Goal: Task Accomplishment & Management: Complete application form

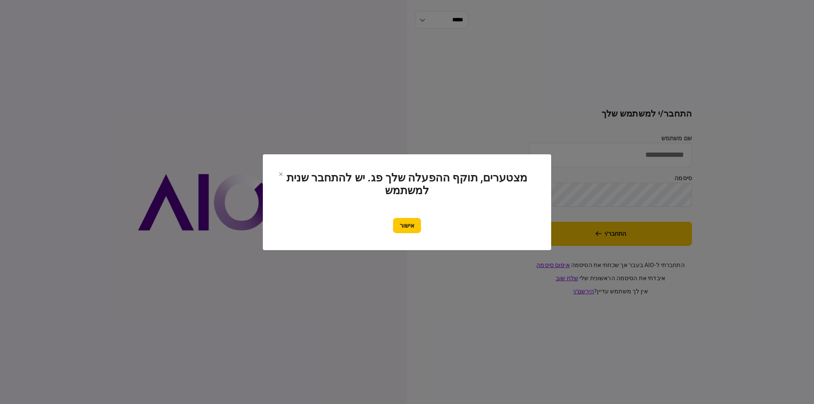
type input "*********"
click at [432, 230] on div "אישור" at bounding box center [407, 225] width 254 height 15
click at [416, 225] on button "אישור" at bounding box center [407, 225] width 28 height 15
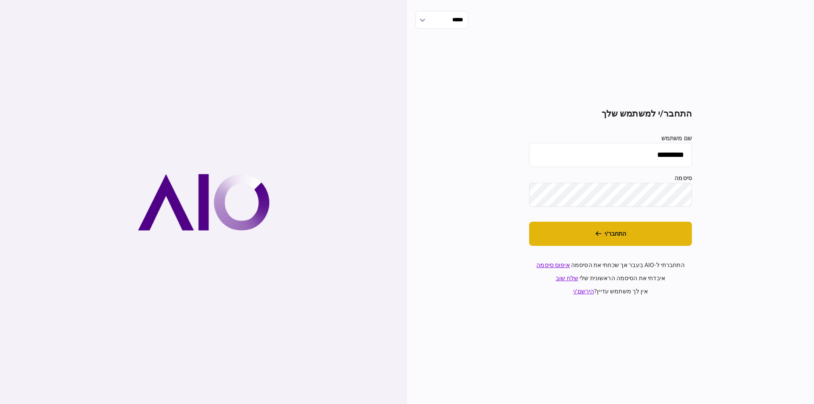
click at [600, 229] on button "התחבר/י" at bounding box center [610, 234] width 163 height 24
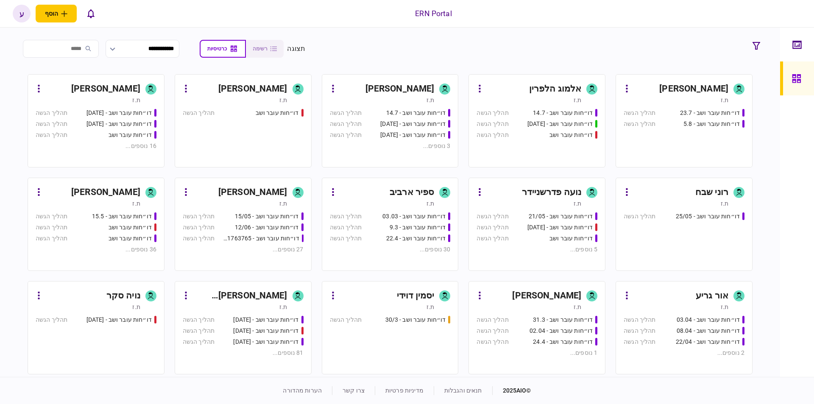
click at [66, 189] on div "[PERSON_NAME]" at bounding box center [92, 193] width 95 height 14
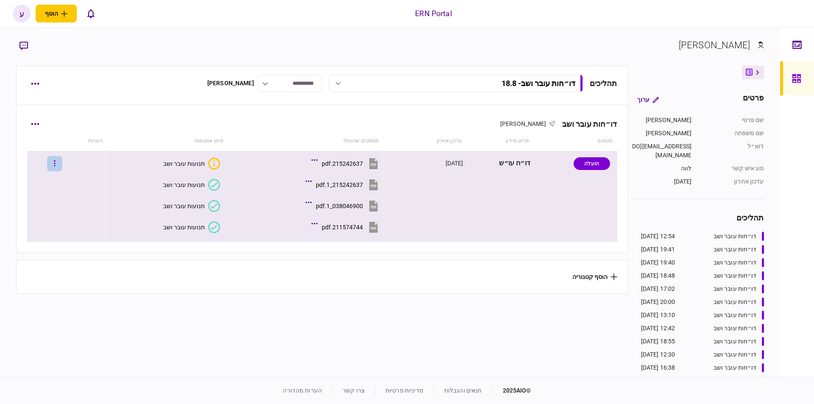
click at [59, 164] on button "button" at bounding box center [54, 163] width 15 height 15
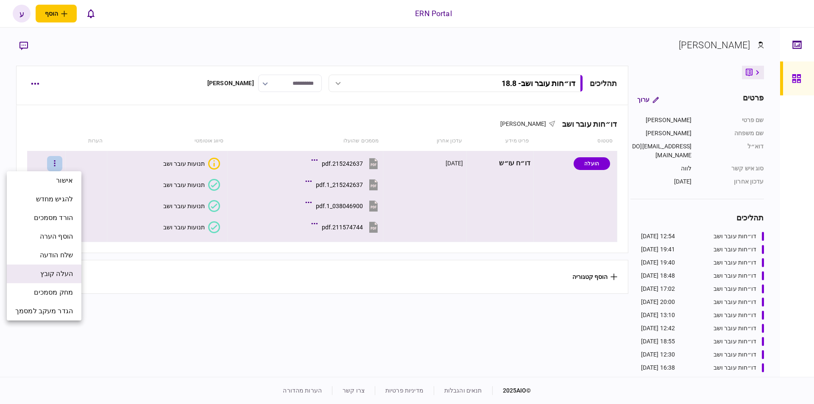
click at [66, 278] on span "העלה קובץ" at bounding box center [56, 274] width 33 height 10
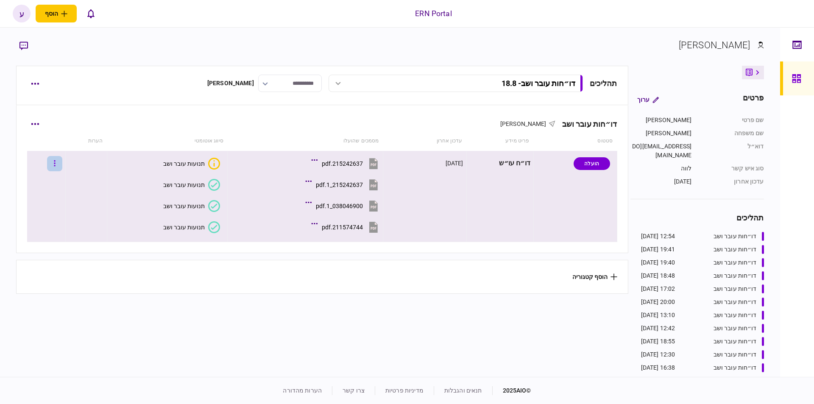
click at [56, 166] on button "button" at bounding box center [54, 163] width 15 height 15
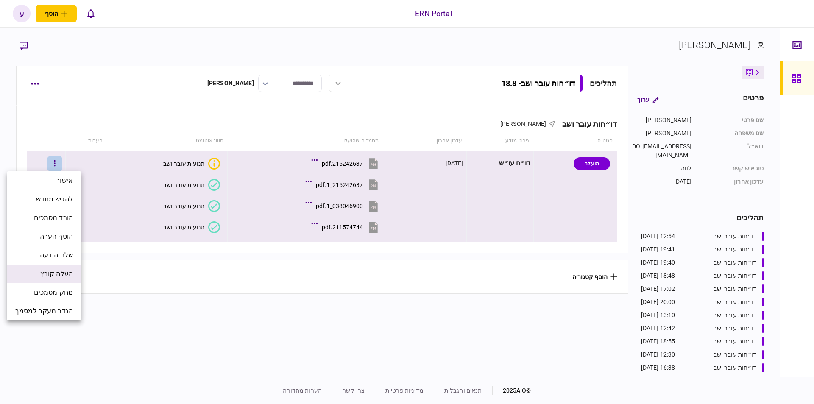
click at [67, 274] on span "העלה קובץ" at bounding box center [56, 274] width 33 height 10
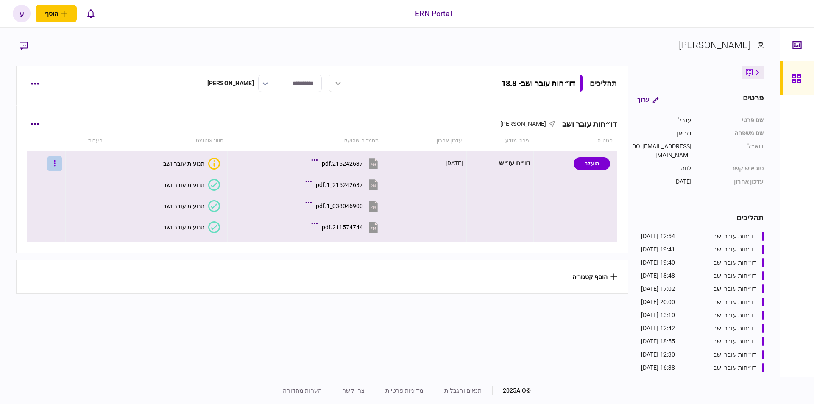
click at [56, 159] on icon "button" at bounding box center [55, 163] width 2 height 8
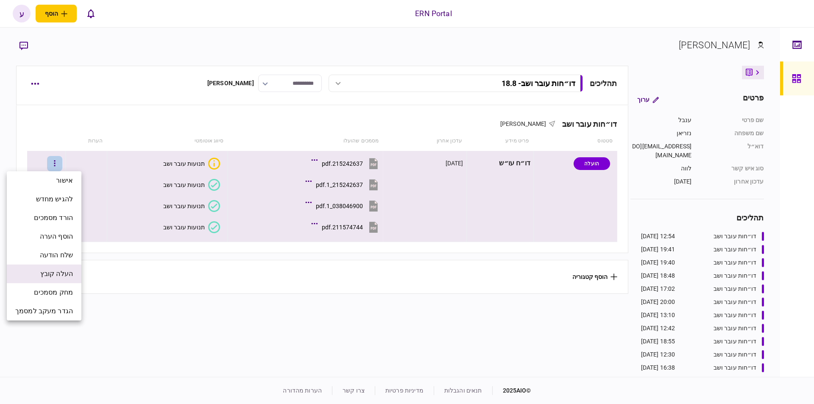
click at [69, 275] on span "העלה קובץ" at bounding box center [56, 274] width 33 height 10
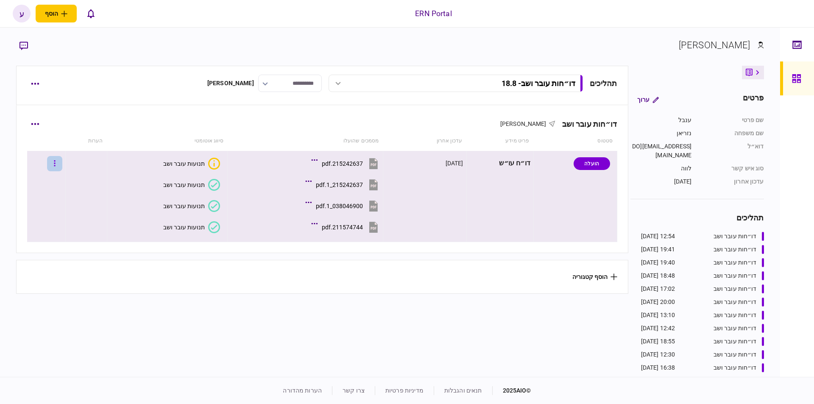
click at [56, 162] on icon "button" at bounding box center [55, 163] width 2 height 8
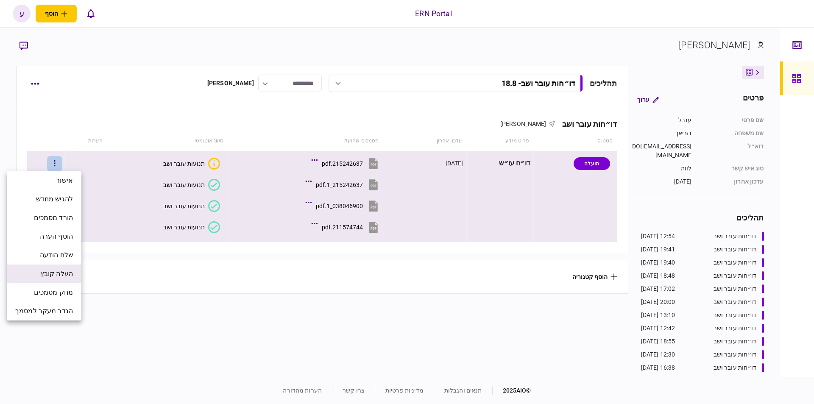
click at [68, 272] on span "העלה קובץ" at bounding box center [56, 274] width 33 height 10
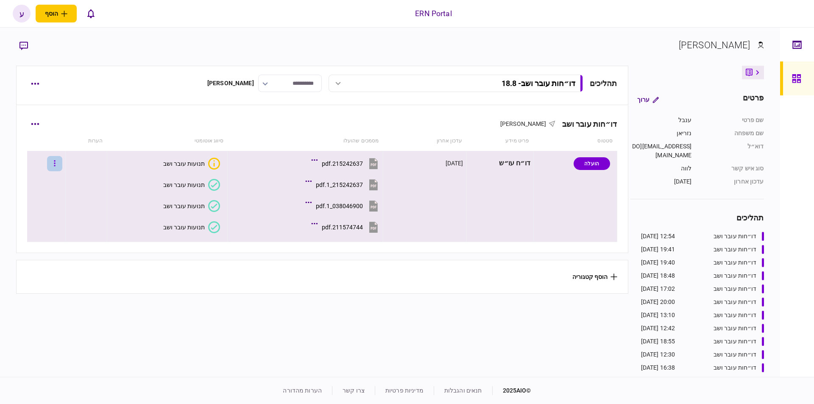
click at [56, 164] on button "button" at bounding box center [54, 163] width 15 height 15
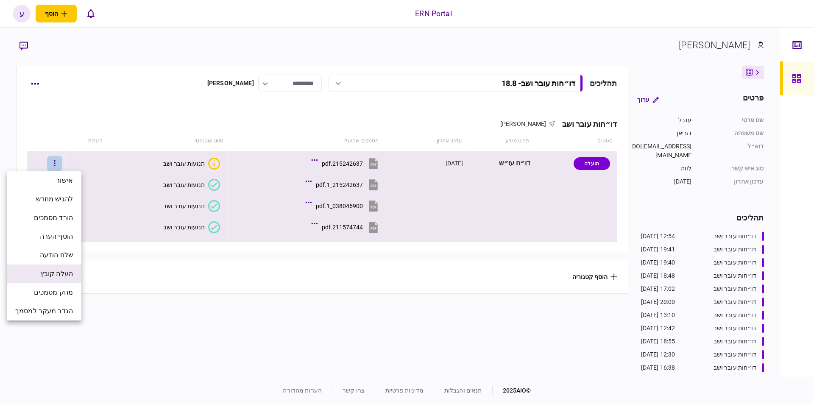
click at [62, 278] on span "העלה קובץ" at bounding box center [56, 274] width 33 height 10
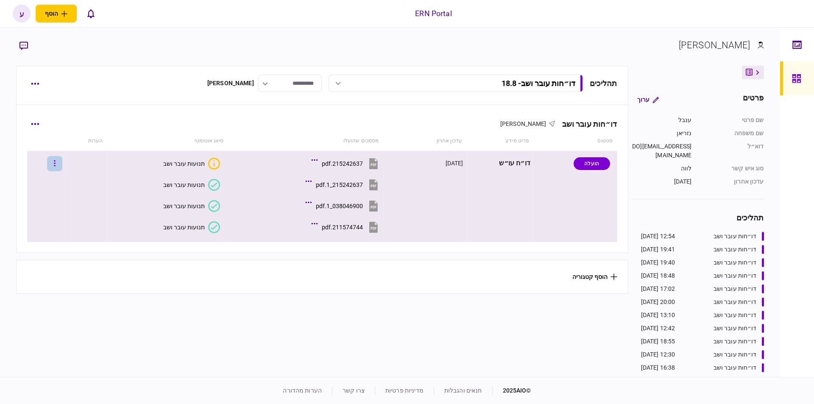
click at [62, 169] on button "button" at bounding box center [54, 163] width 15 height 15
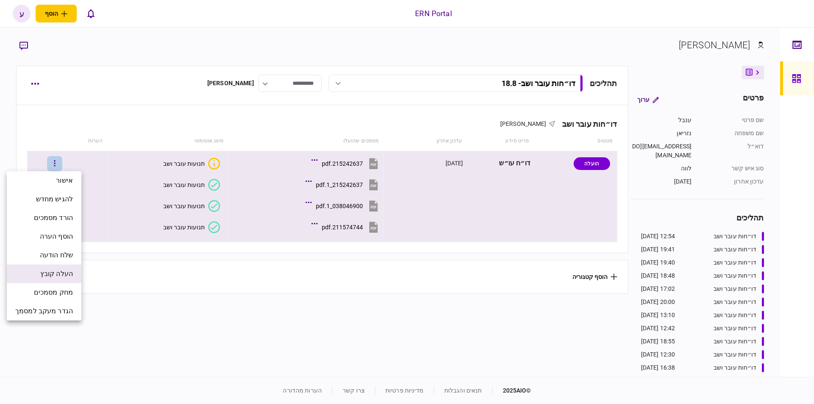
click at [68, 276] on span "העלה קובץ" at bounding box center [56, 274] width 33 height 10
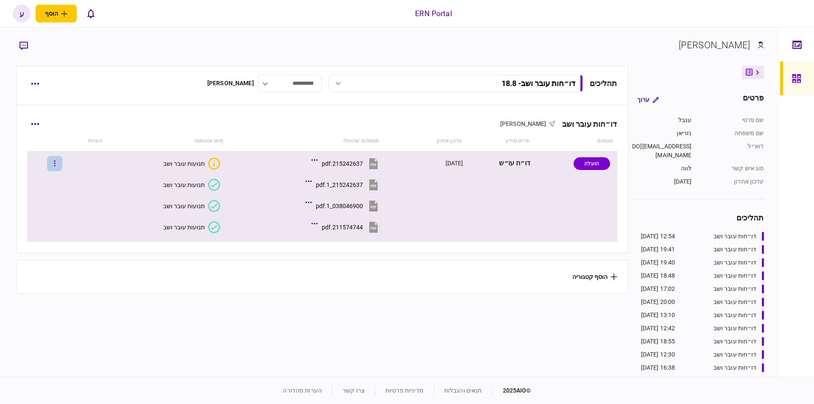
click at [59, 170] on button "button" at bounding box center [54, 163] width 15 height 15
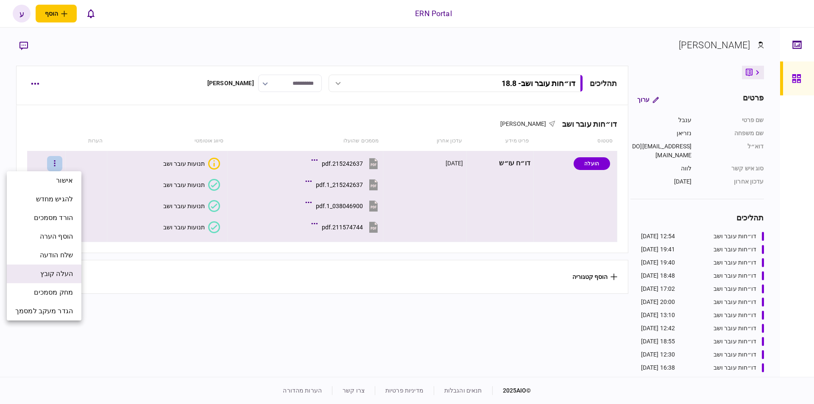
click at [52, 272] on span "העלה קובץ" at bounding box center [56, 274] width 33 height 10
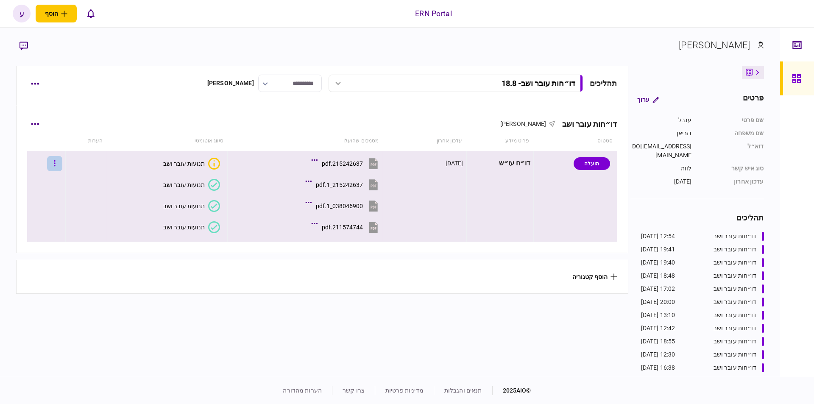
click at [56, 168] on button "button" at bounding box center [54, 163] width 15 height 15
click at [56, 161] on icon "button" at bounding box center [54, 163] width 1 height 6
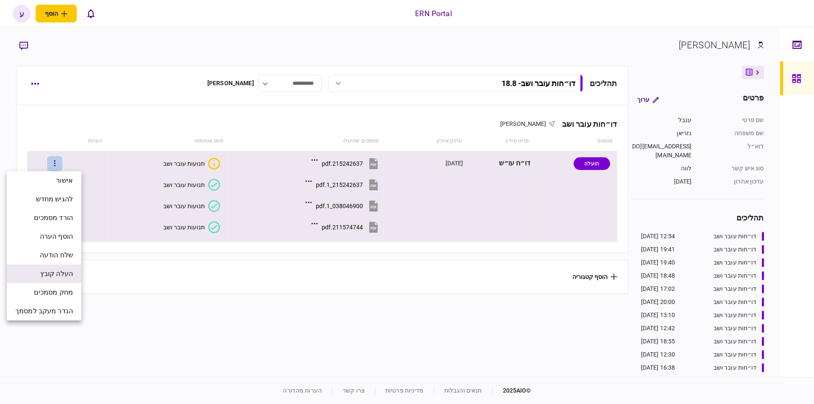
click at [61, 275] on span "העלה קובץ" at bounding box center [56, 274] width 33 height 10
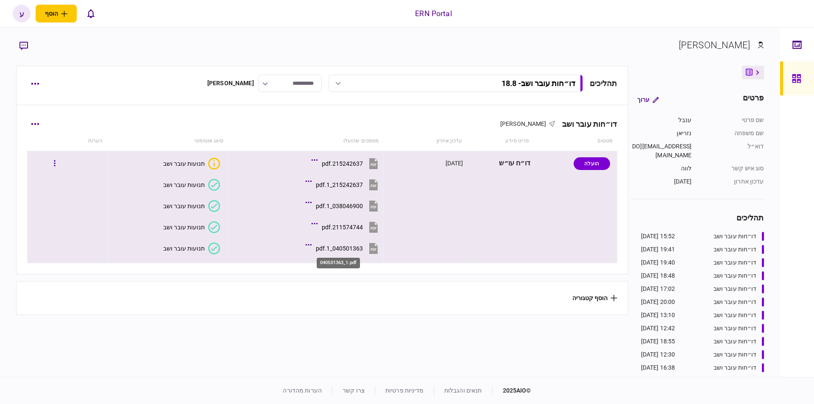
click at [333, 249] on div "040501363_1.pdf" at bounding box center [339, 248] width 47 height 7
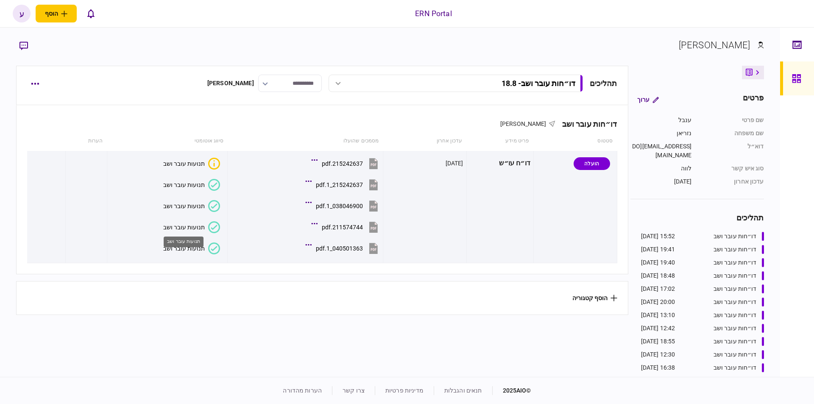
click at [180, 247] on div "תנועות עובר ושב" at bounding box center [184, 242] width 40 height 11
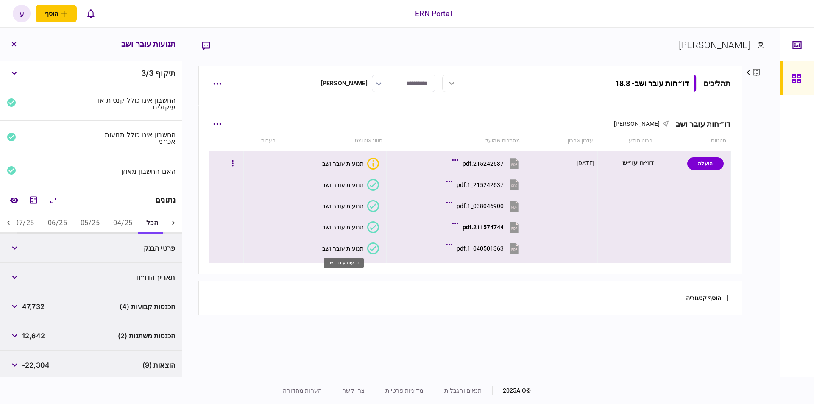
click at [338, 251] on div "תנועות עובר ושב" at bounding box center [343, 248] width 42 height 7
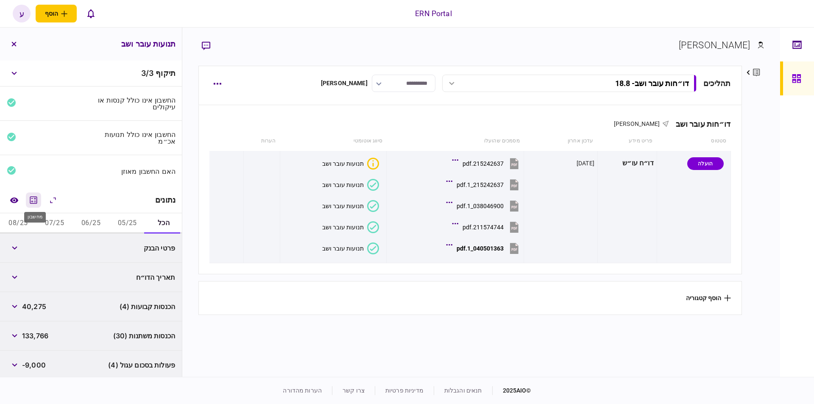
click at [33, 198] on icon "מחשבון" at bounding box center [33, 200] width 10 height 10
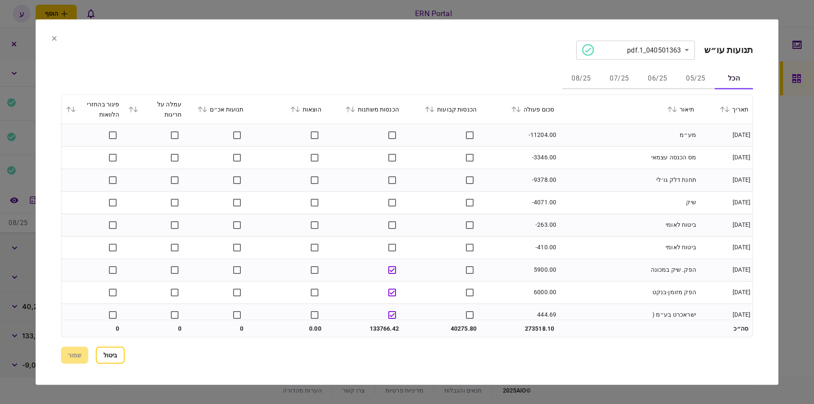
click at [517, 109] on icon at bounding box center [513, 109] width 5 height 6
click at [689, 82] on button "05/25" at bounding box center [696, 79] width 38 height 20
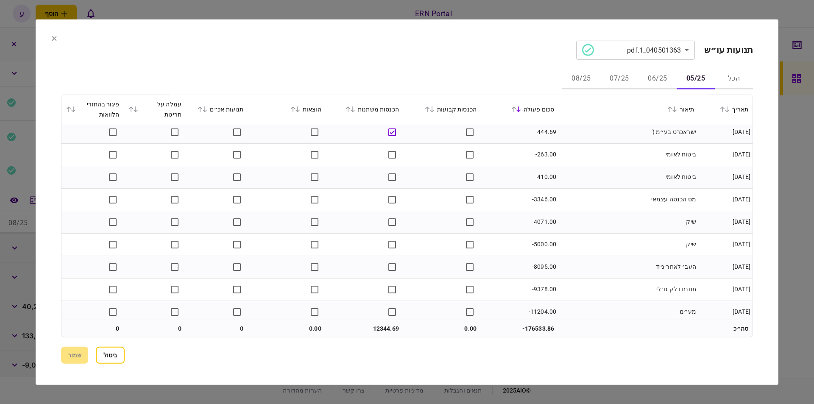
scroll to position [53, 0]
click at [657, 73] on button "06/25" at bounding box center [658, 79] width 38 height 20
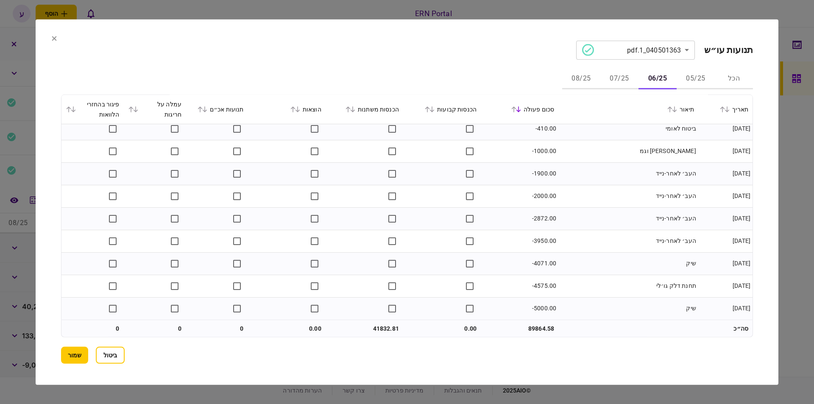
scroll to position [277, 0]
click at [606, 77] on button "07/25" at bounding box center [620, 79] width 38 height 20
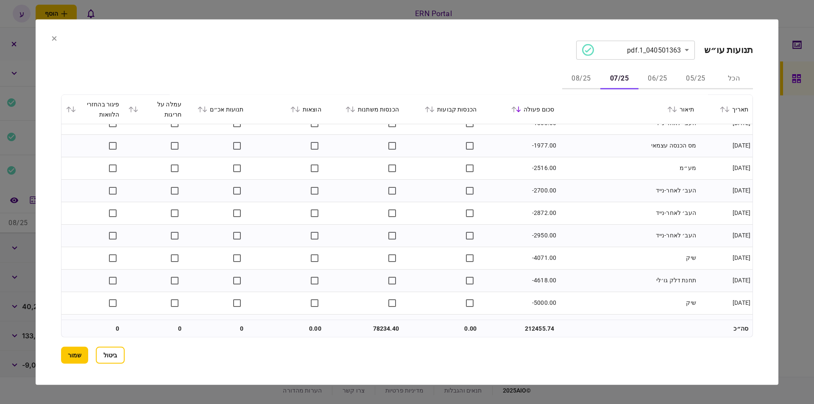
scroll to position [547, 0]
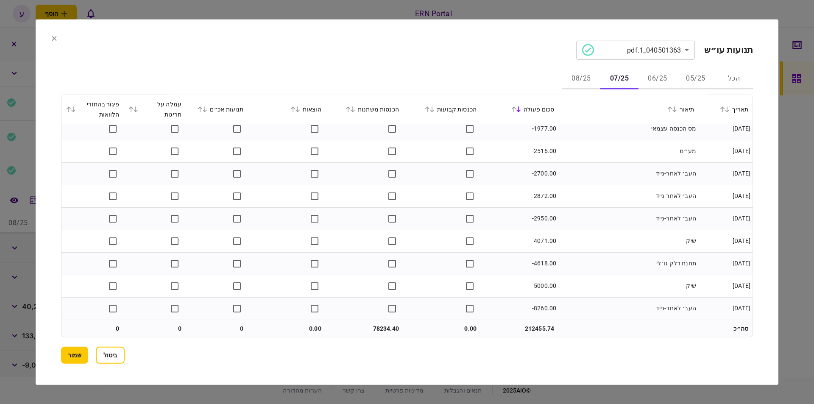
click at [590, 81] on button "08/25" at bounding box center [581, 79] width 38 height 20
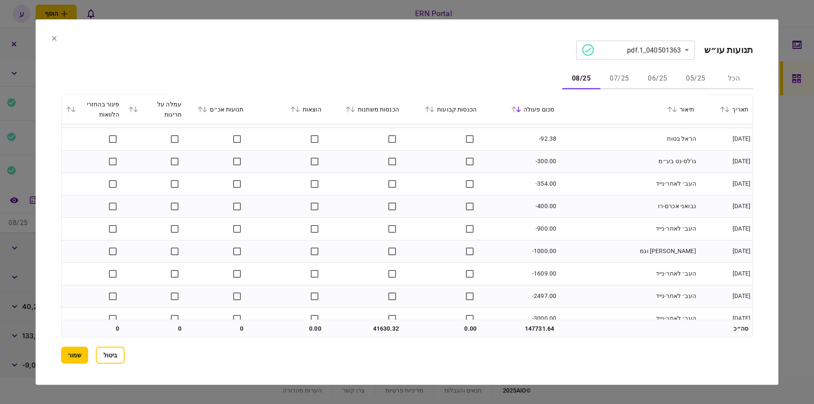
scroll to position [345, 0]
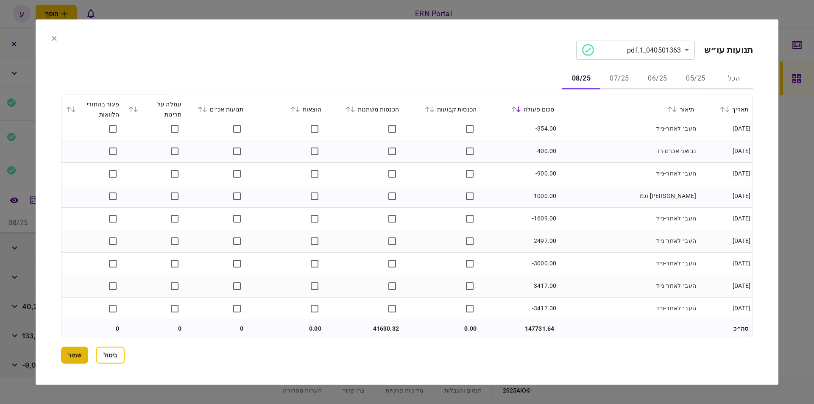
click at [78, 353] on button "שמור" at bounding box center [74, 355] width 27 height 17
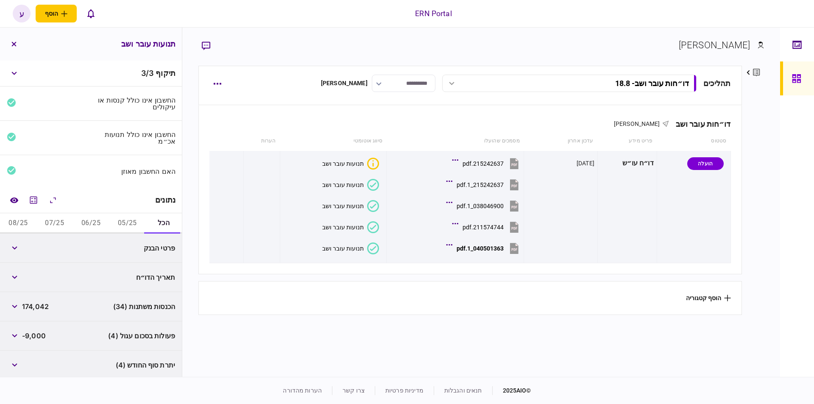
click at [110, 227] on button "05/25" at bounding box center [127, 223] width 36 height 20
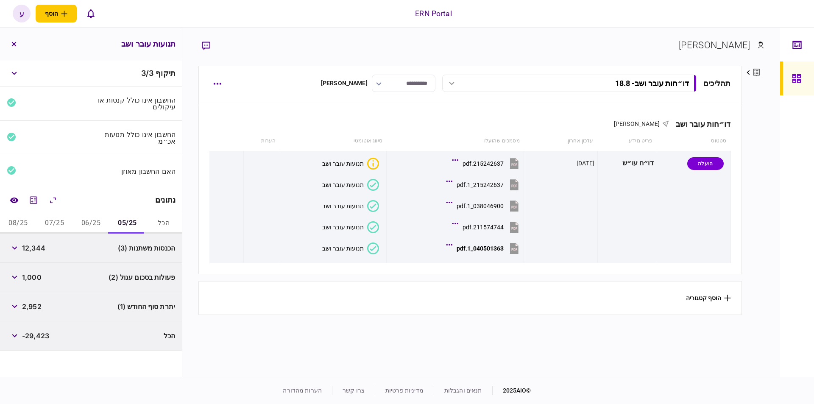
click at [36, 245] on span "12,344" at bounding box center [33, 248] width 23 height 10
copy span "12,344"
click at [36, 305] on span "2,952" at bounding box center [32, 307] width 20 height 10
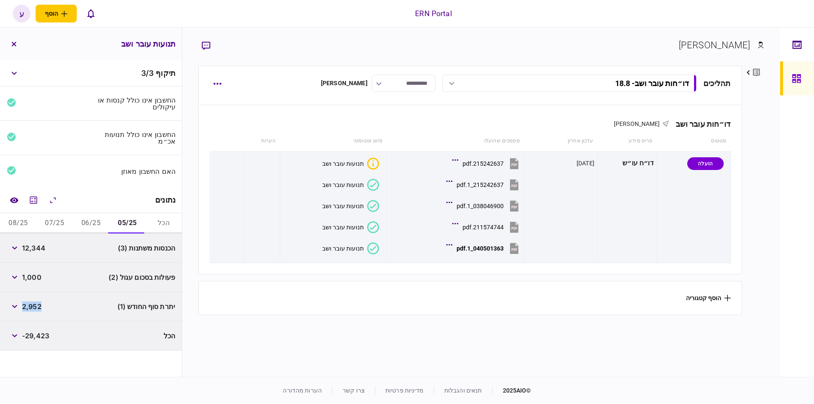
copy span "2,952"
click at [87, 218] on button "06/25" at bounding box center [91, 223] width 36 height 20
click at [36, 246] on span "41,832" at bounding box center [33, 248] width 22 height 10
copy span "41,832"
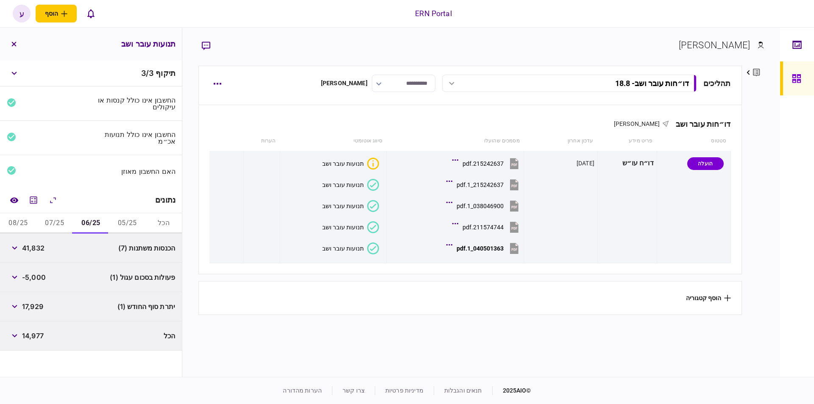
click at [35, 302] on span "17,929" at bounding box center [32, 307] width 21 height 10
copy span "17,929"
click at [61, 220] on button "07/25" at bounding box center [54, 223] width 36 height 20
click at [40, 240] on div "78,234" at bounding box center [26, 247] width 39 height 15
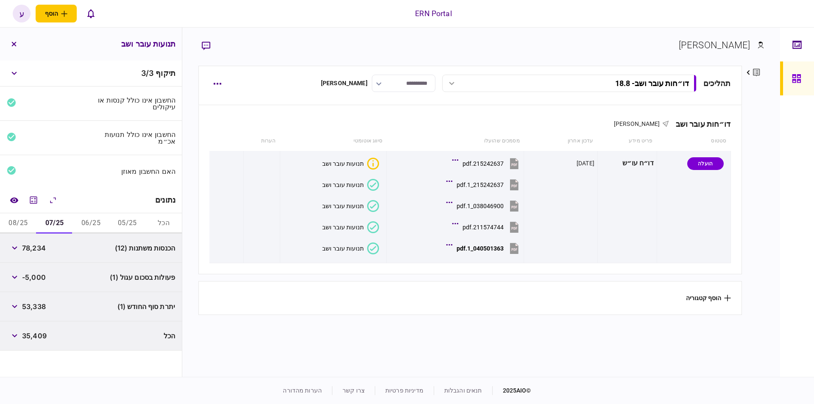
click at [40, 243] on span "78,234" at bounding box center [34, 248] width 24 height 10
click at [40, 244] on span "78,234" at bounding box center [34, 248] width 24 height 10
copy span "78,234"
click at [39, 302] on span "53,338" at bounding box center [34, 307] width 24 height 10
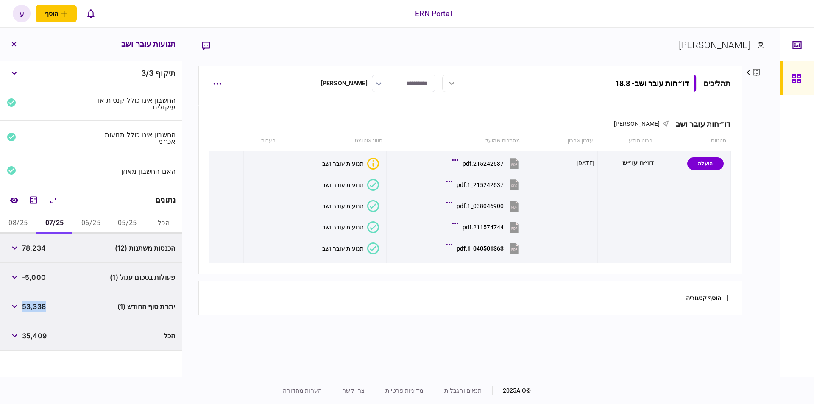
click at [39, 302] on span "53,338" at bounding box center [34, 307] width 24 height 10
click at [40, 303] on span "53,338" at bounding box center [34, 307] width 24 height 10
click at [34, 218] on button "08/25" at bounding box center [18, 223] width 36 height 20
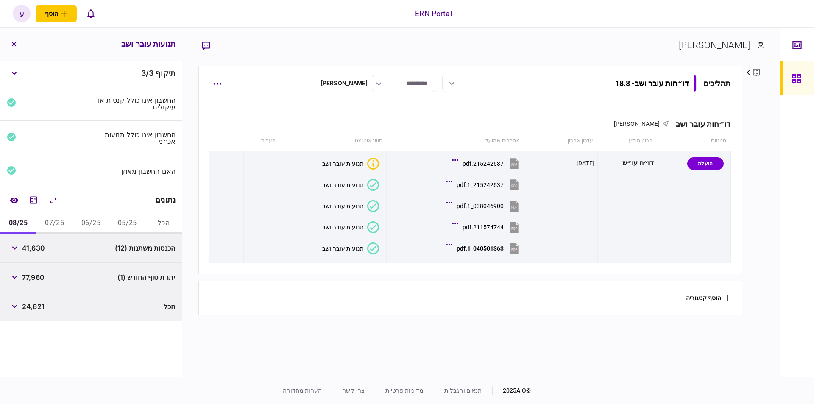
click at [28, 243] on span "41,630" at bounding box center [33, 248] width 23 height 10
click at [30, 245] on span "41,630" at bounding box center [33, 248] width 23 height 10
click at [45, 274] on span "77,960" at bounding box center [33, 277] width 22 height 10
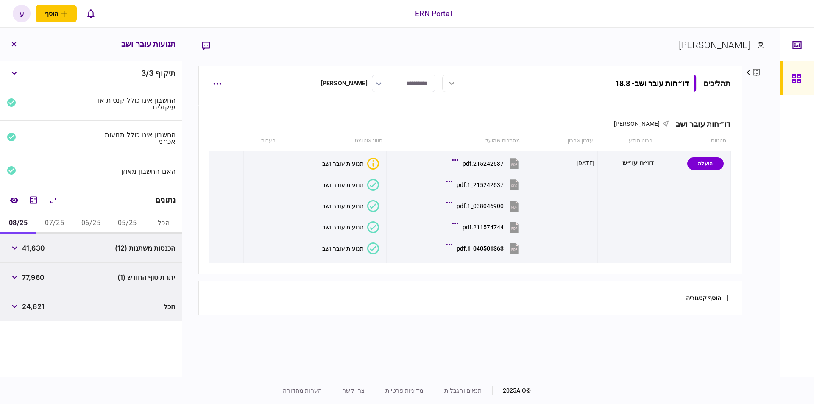
click at [43, 273] on span "77,960" at bounding box center [33, 277] width 22 height 10
copy span "77,960"
click at [55, 217] on button "07/25" at bounding box center [54, 223] width 36 height 20
